Goal: Task Accomplishment & Management: Complete application form

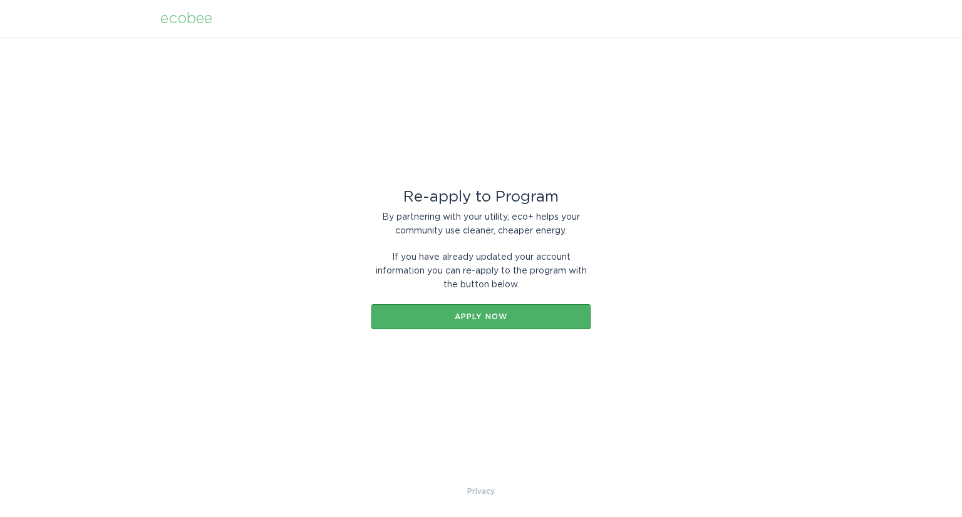
click at [485, 316] on div "Apply now" at bounding box center [481, 317] width 207 height 8
